Goal: Find specific page/section

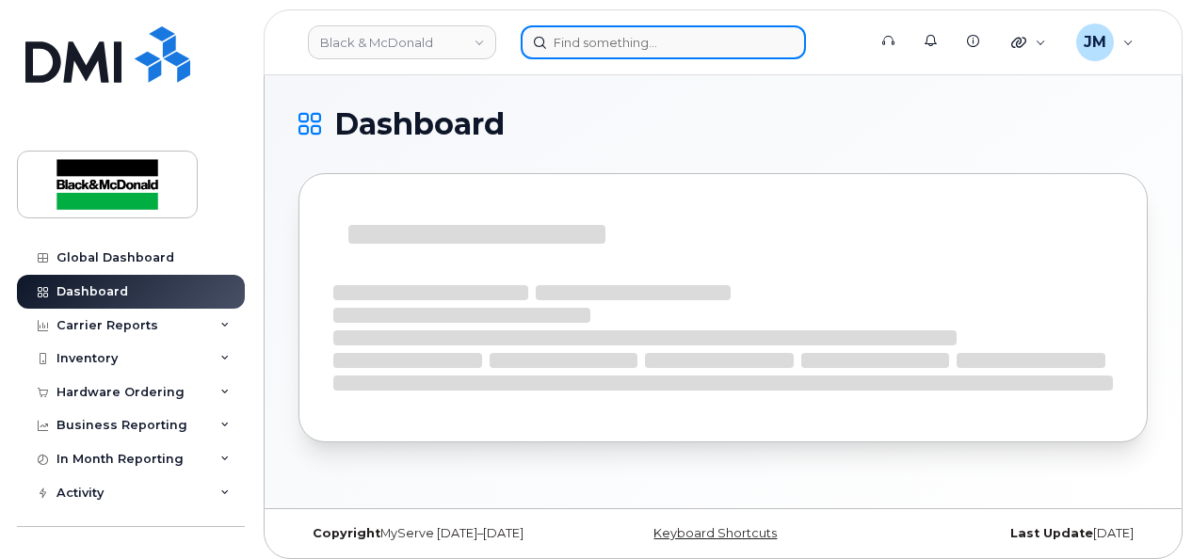
click at [608, 40] on input at bounding box center [662, 42] width 285 height 34
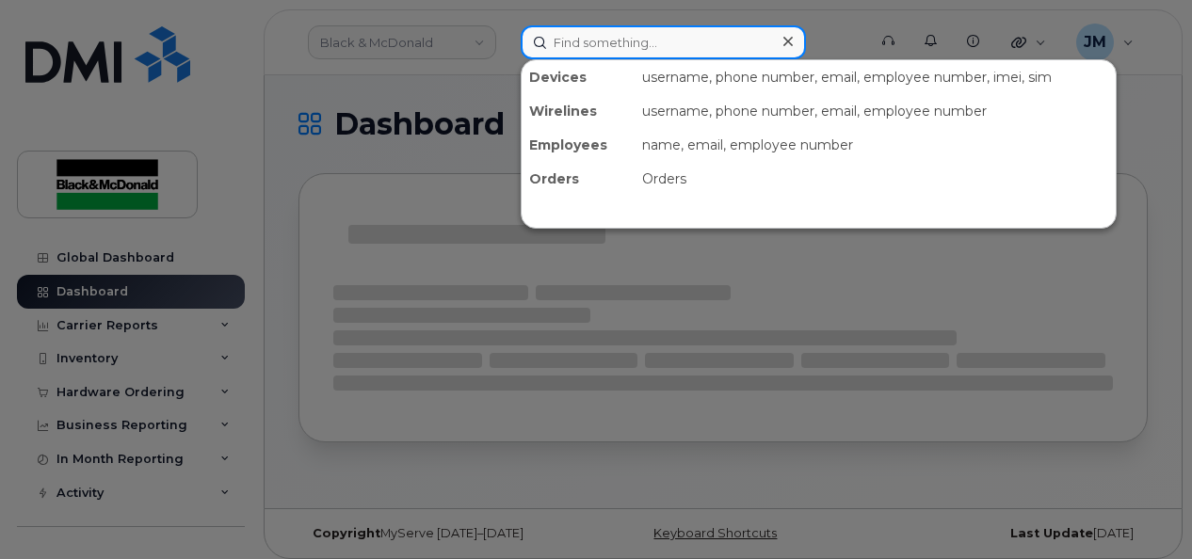
paste input "[PERSON_NAME]"
type input "[PERSON_NAME]"
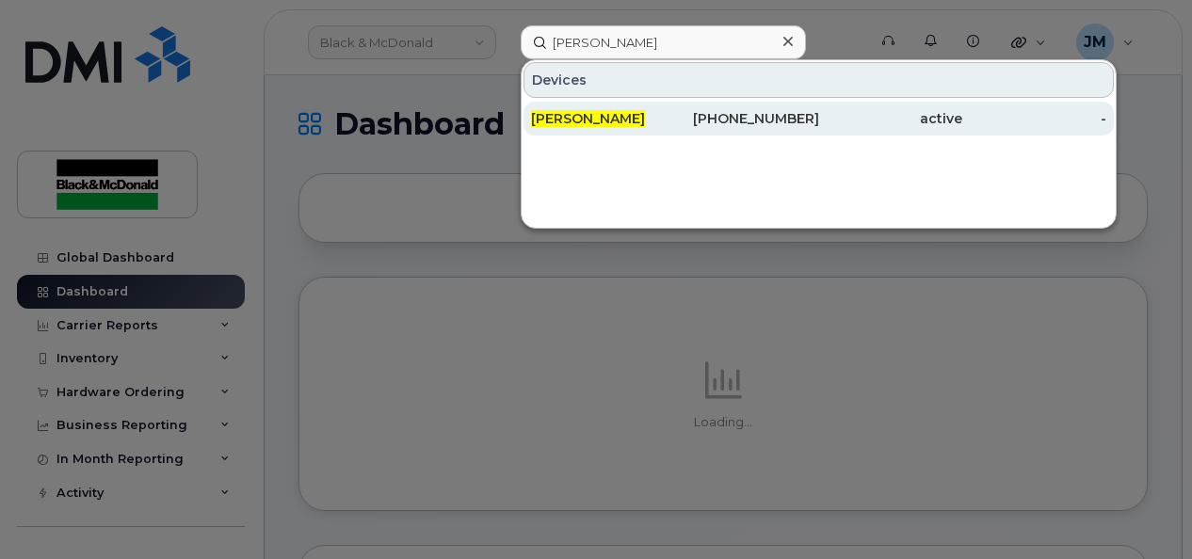
click at [581, 122] on span "[PERSON_NAME]" at bounding box center [588, 118] width 114 height 17
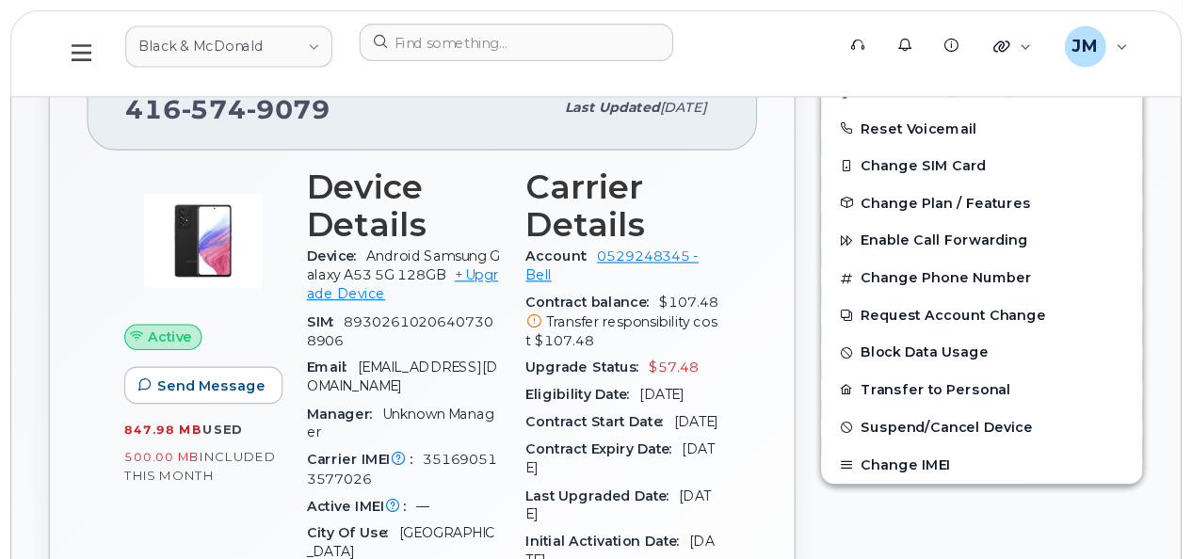
scroll to position [416, 0]
